Goal: Entertainment & Leisure: Browse casually

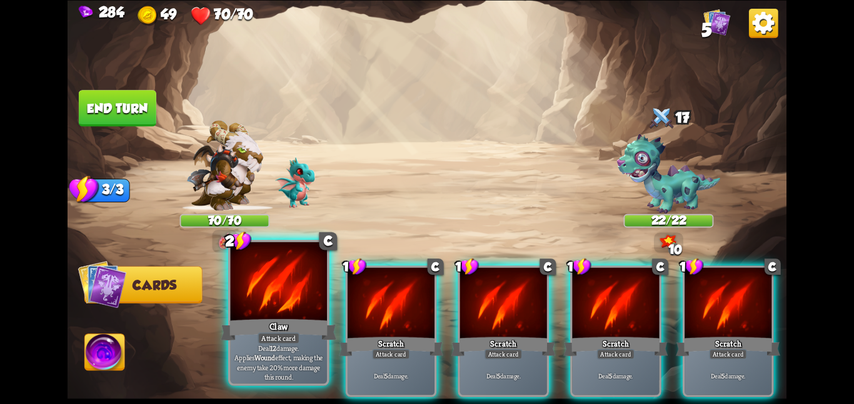
click at [275, 308] on div at bounding box center [278, 282] width 97 height 81
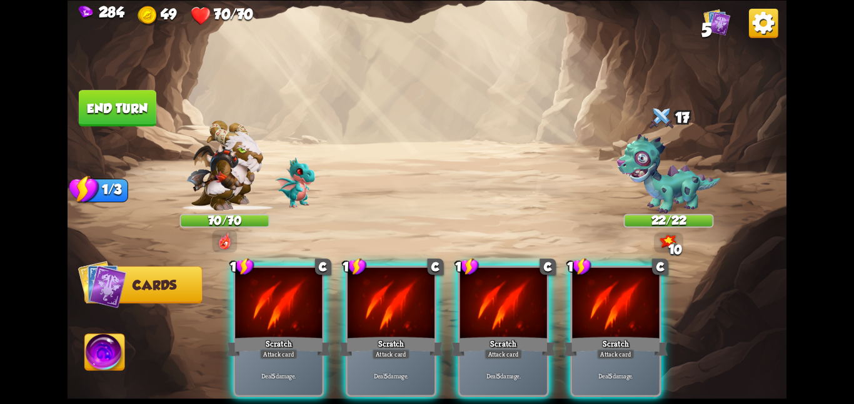
click at [275, 308] on div at bounding box center [278, 304] width 87 height 73
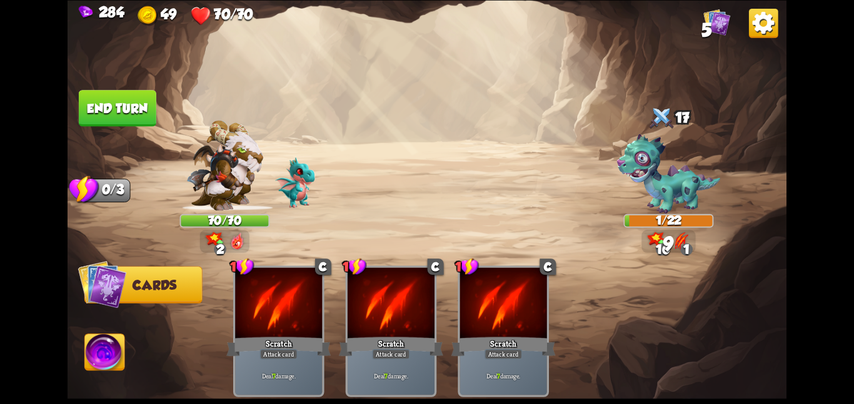
click at [143, 118] on button "End turn" at bounding box center [118, 108] width 78 height 36
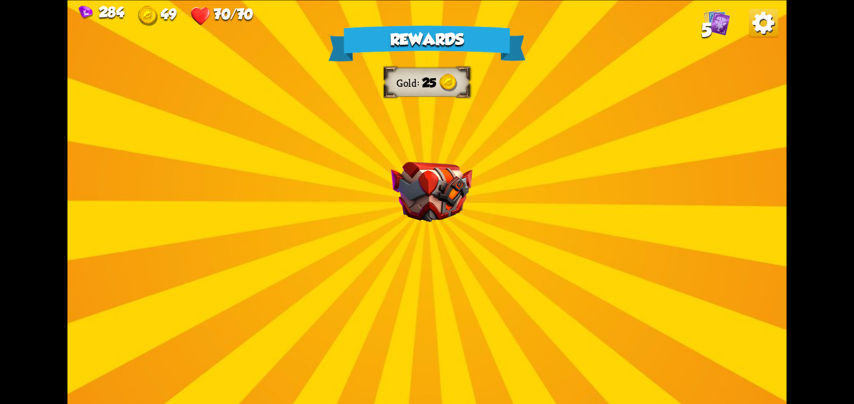
click at [540, 220] on div "Rewards Gold 25 Select a card 1 C Burst Support card The next Support card you …" at bounding box center [427, 202] width 719 height 404
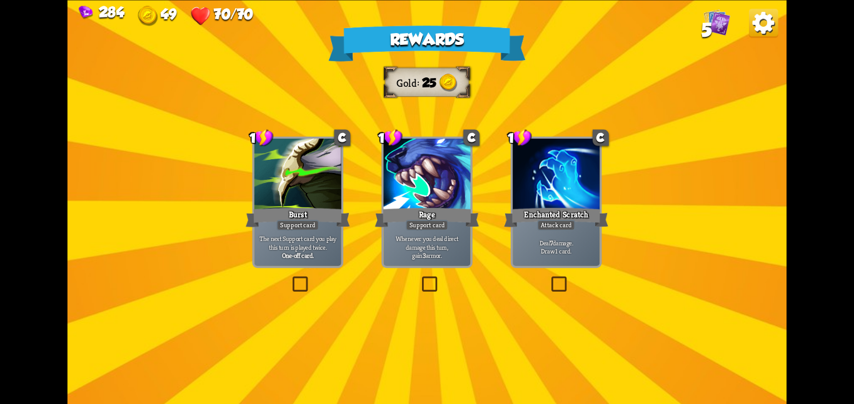
click at [513, 182] on div at bounding box center [556, 175] width 87 height 73
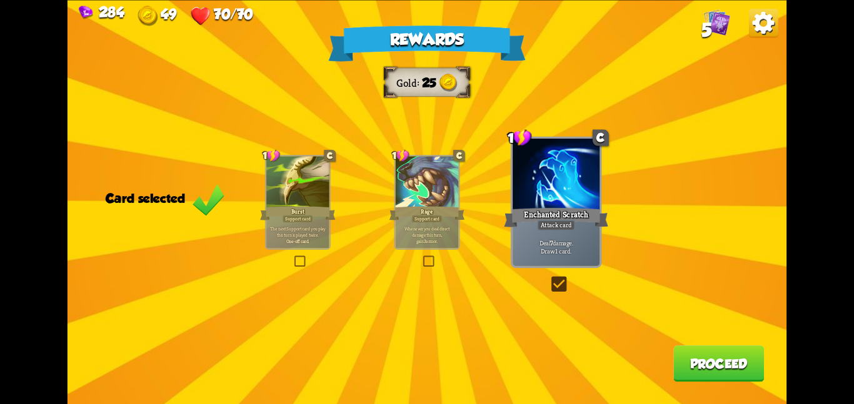
click at [687, 354] on button "Proceed" at bounding box center [718, 364] width 91 height 36
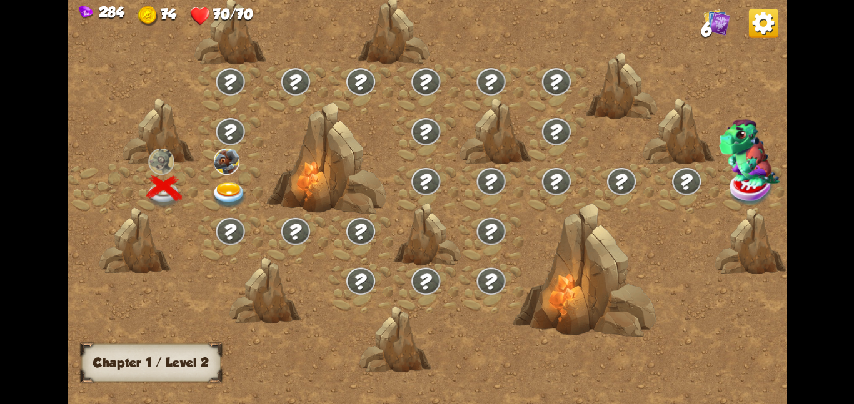
click at [763, 36] on img at bounding box center [763, 22] width 29 height 29
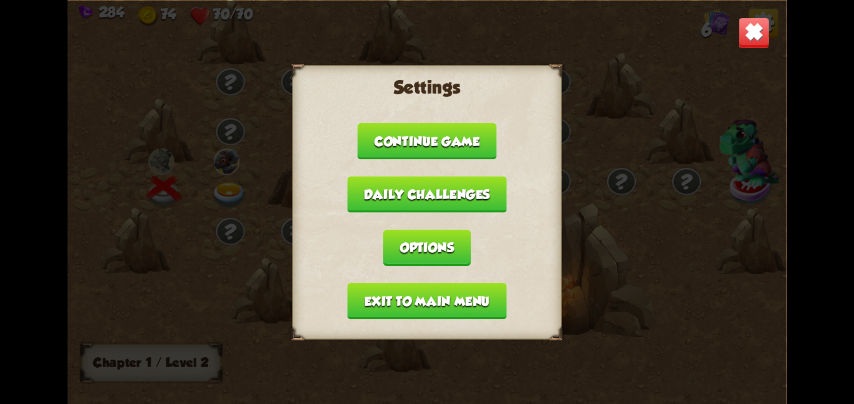
click at [444, 293] on button "Exit to main menu" at bounding box center [427, 301] width 159 height 36
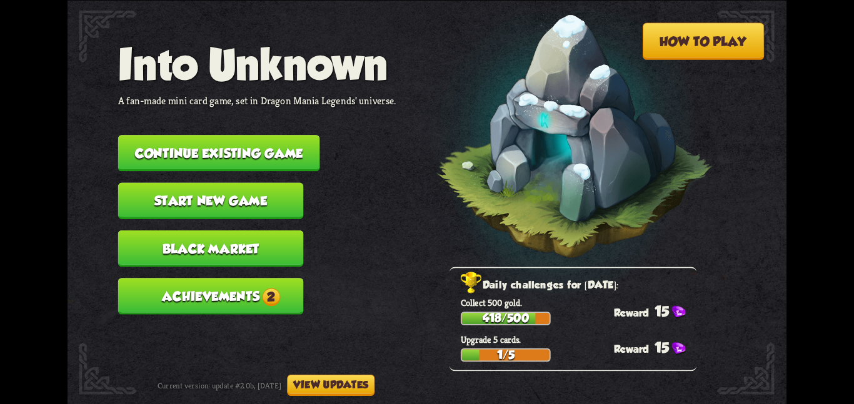
click at [143, 183] on button "Start new game" at bounding box center [211, 201] width 186 height 36
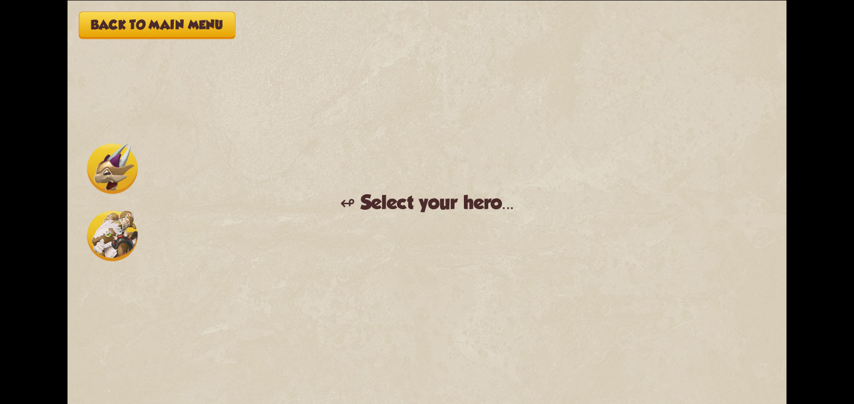
click at [93, 224] on img at bounding box center [112, 236] width 51 height 51
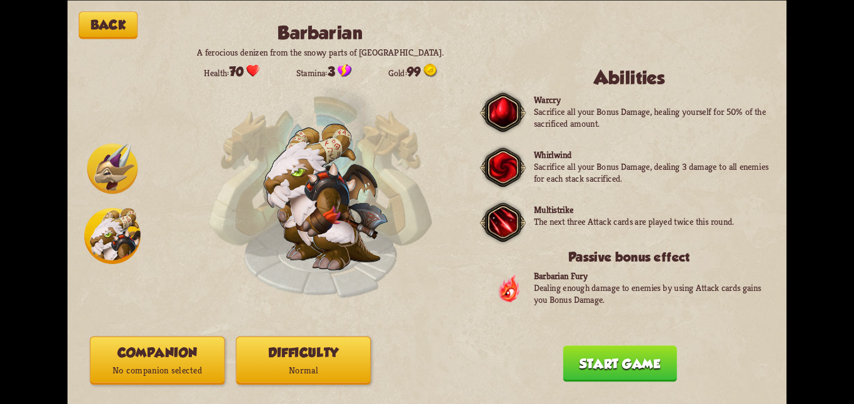
click at [183, 358] on button "Companion No companion selected" at bounding box center [157, 360] width 135 height 48
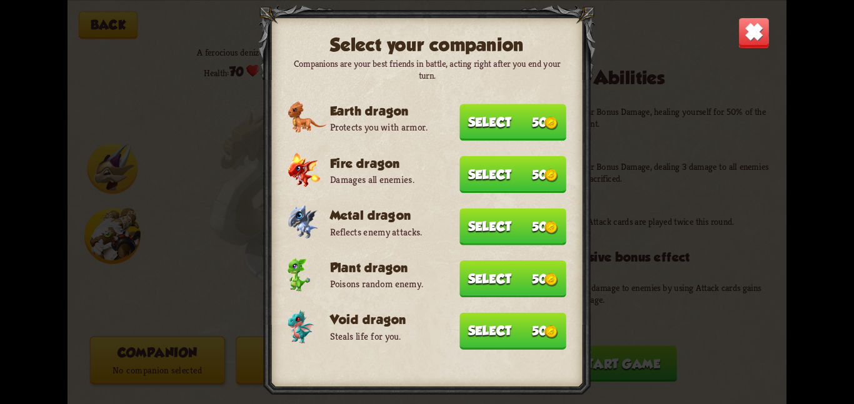
click at [520, 320] on button "Select 50" at bounding box center [512, 331] width 107 height 37
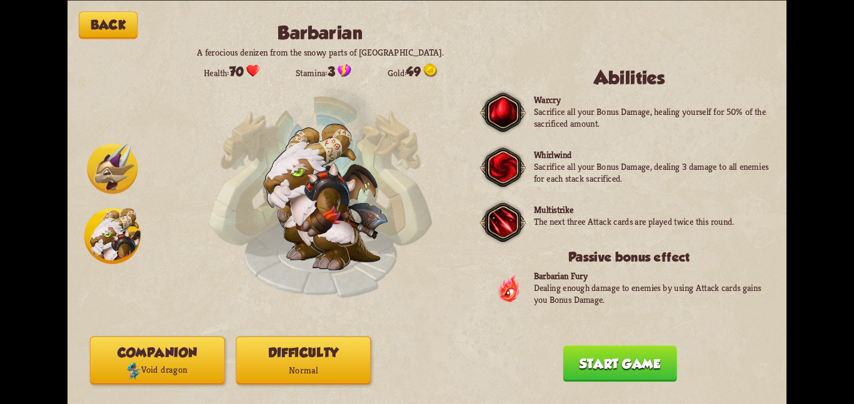
click at [329, 358] on button "Difficulty Normal" at bounding box center [303, 360] width 135 height 48
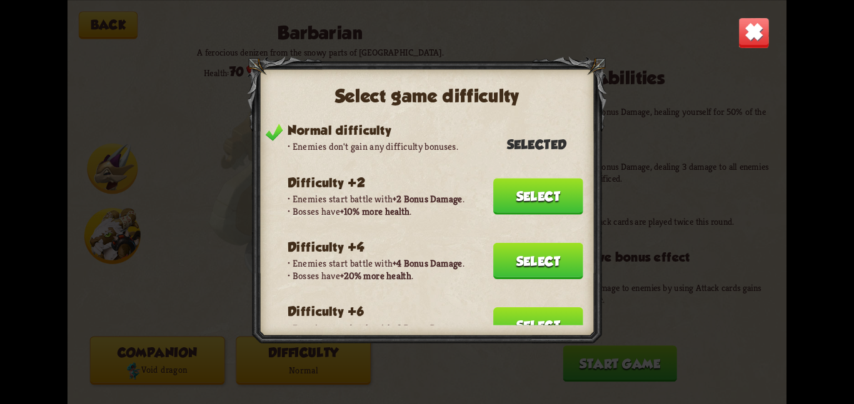
click at [506, 251] on button "Select" at bounding box center [538, 261] width 90 height 36
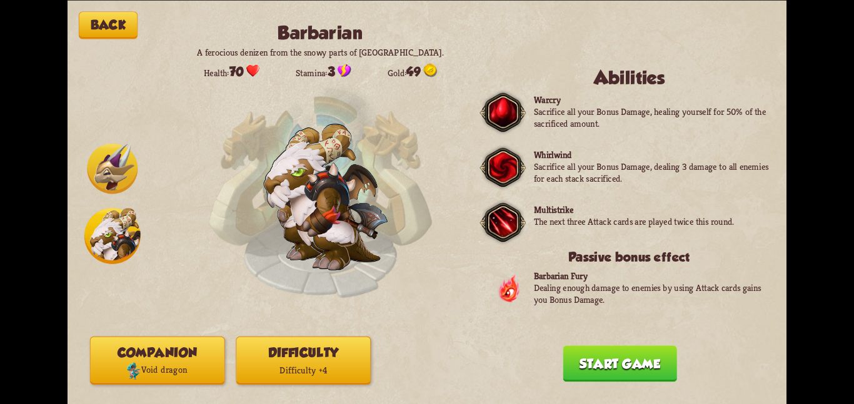
click at [570, 348] on div "Back Barbarian A ferocious denizen from the snowy parts of [GEOGRAPHIC_DATA]. H…" at bounding box center [427, 202] width 719 height 404
click at [571, 361] on button "Start game" at bounding box center [620, 364] width 114 height 36
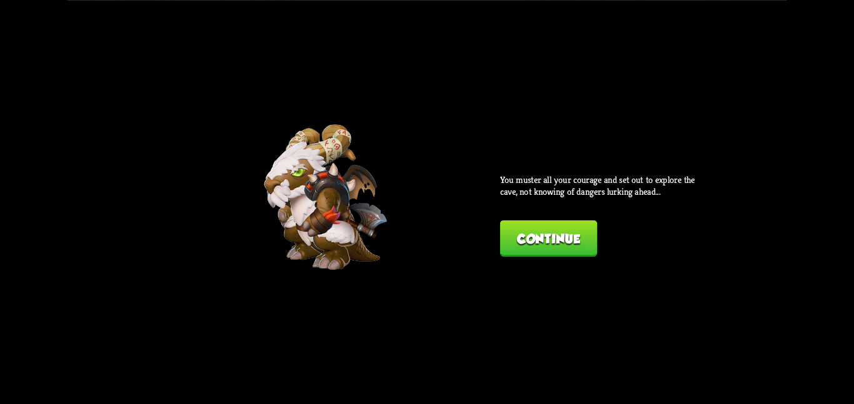
click at [506, 238] on button "Continue" at bounding box center [548, 238] width 97 height 36
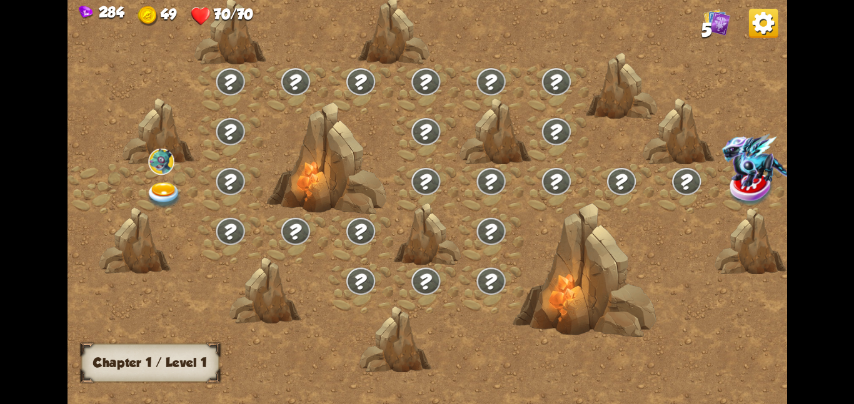
click at [169, 186] on img at bounding box center [164, 195] width 36 height 26
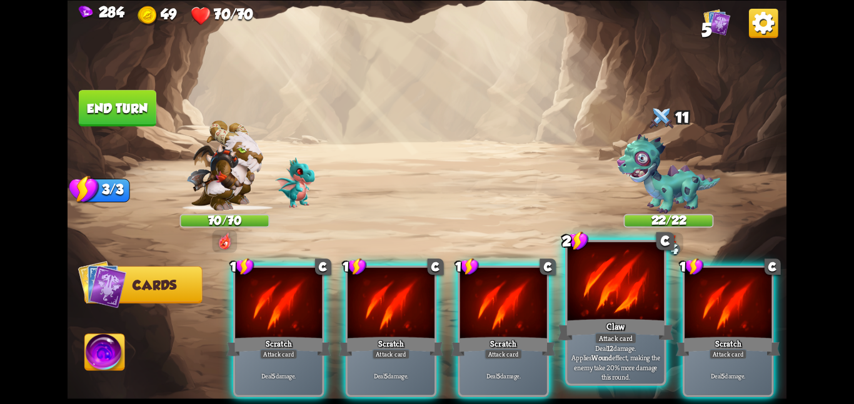
click at [643, 312] on div at bounding box center [616, 282] width 97 height 81
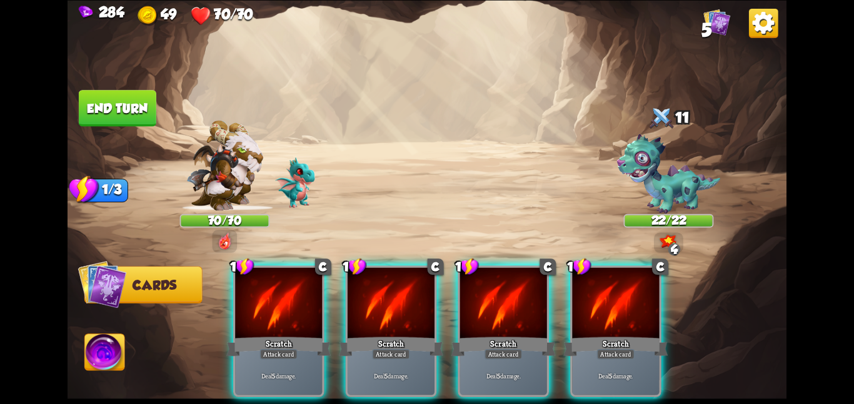
click at [643, 312] on div at bounding box center [615, 304] width 87 height 73
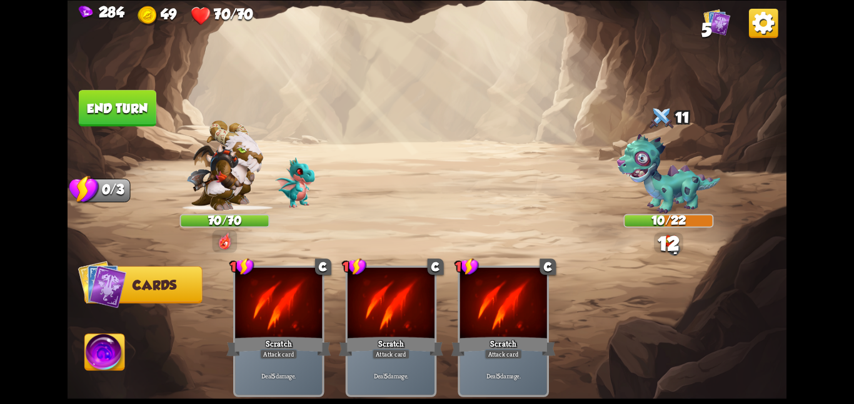
click at [123, 119] on button "End turn" at bounding box center [117, 108] width 79 height 38
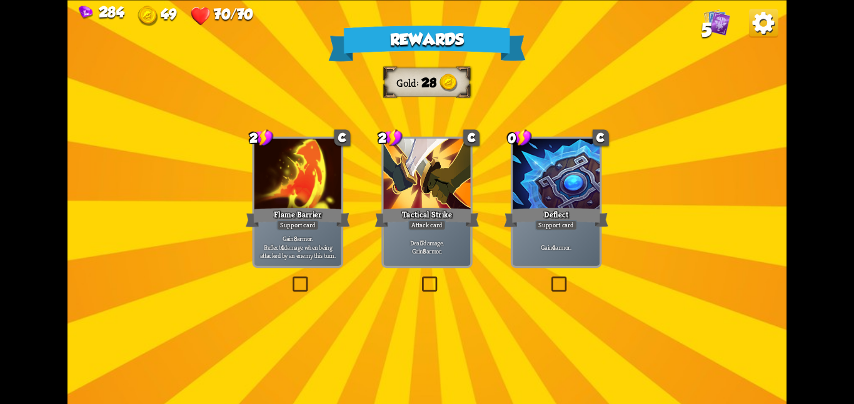
click at [414, 171] on div at bounding box center [426, 175] width 87 height 73
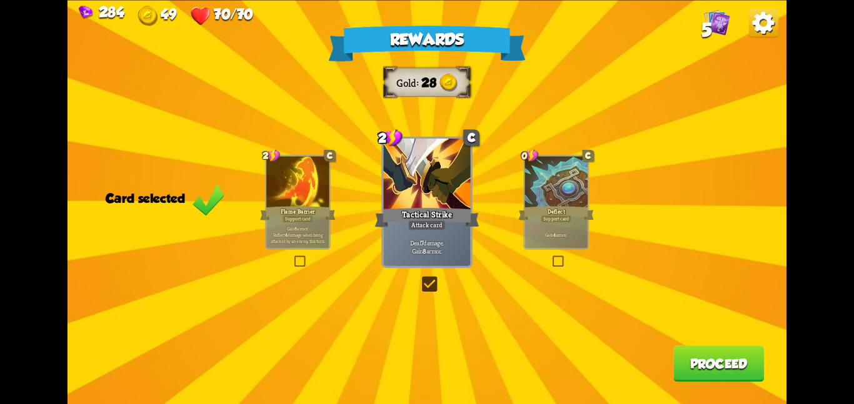
click at [702, 351] on button "Proceed" at bounding box center [718, 364] width 91 height 36
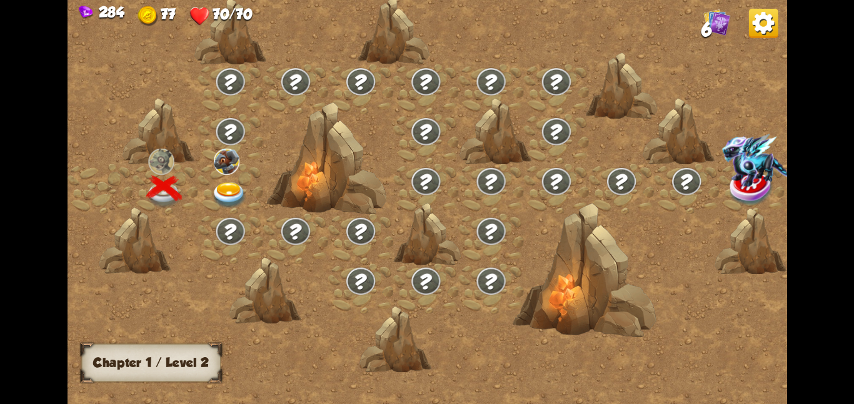
click at [220, 167] on img at bounding box center [227, 161] width 26 height 26
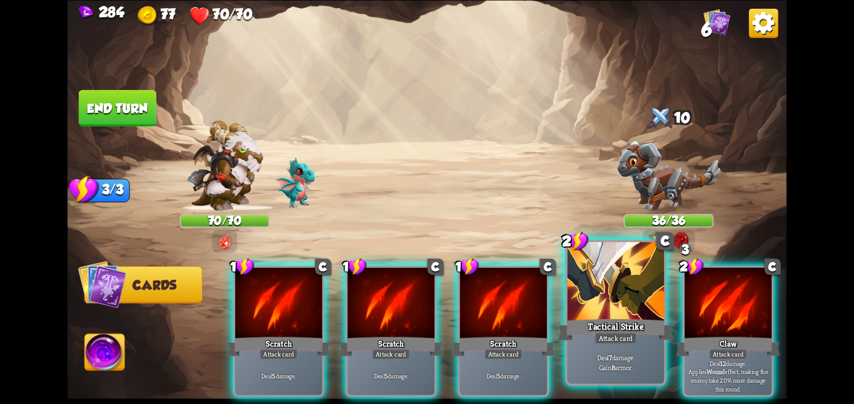
click at [590, 295] on div at bounding box center [616, 282] width 97 height 81
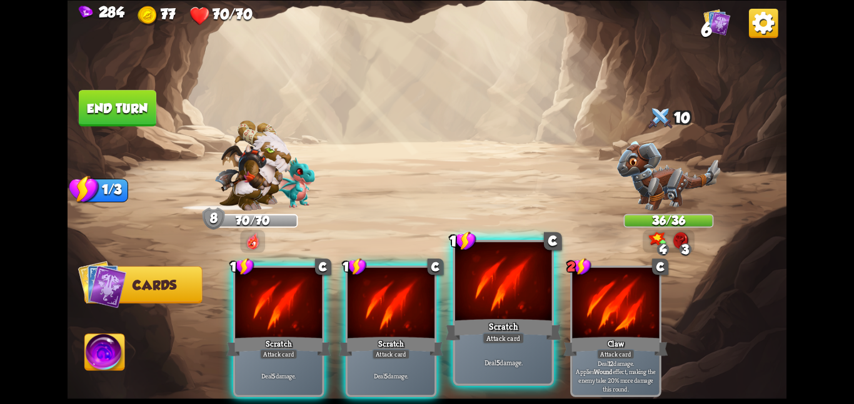
click at [493, 296] on div at bounding box center [503, 282] width 97 height 81
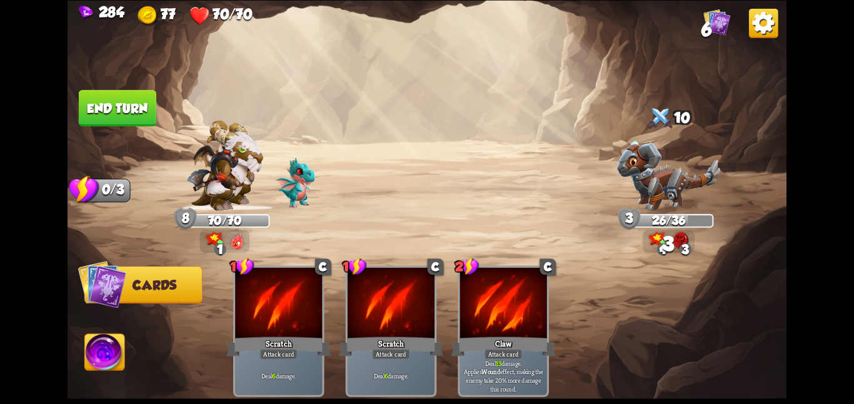
click at [123, 106] on button "End turn" at bounding box center [117, 107] width 79 height 37
